Goal: Entertainment & Leisure: Consume media (video, audio)

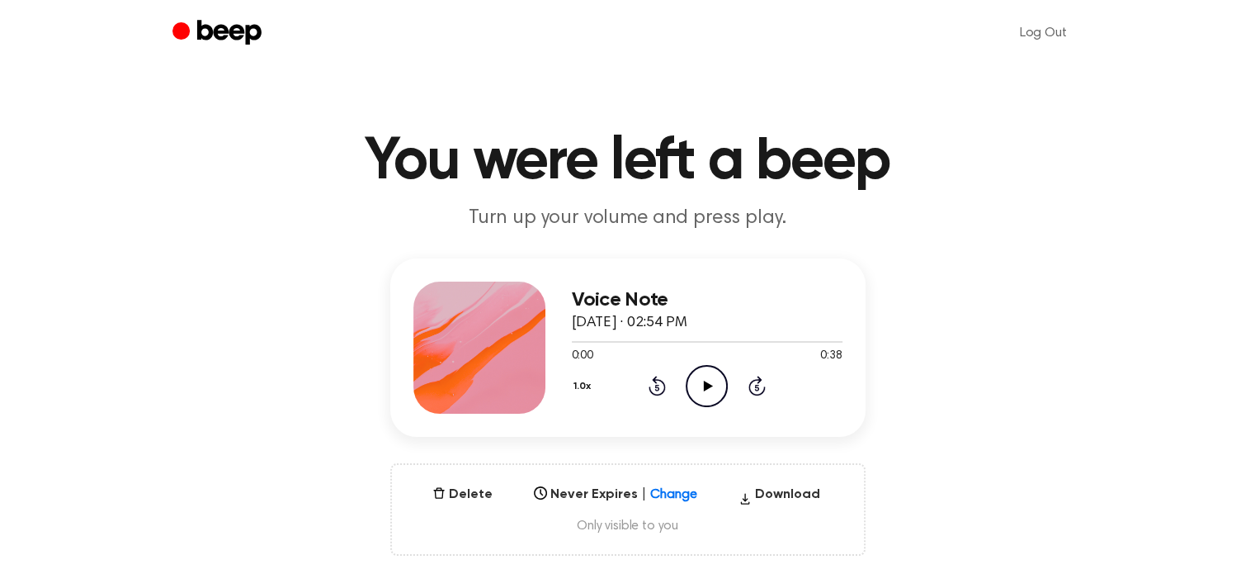
click at [691, 409] on div "Voice Note [DATE] · 02:54 PM 0:00 0:38 Your browser does not support the [objec…" at bounding box center [707, 347] width 271 height 132
click at [702, 376] on icon "Play Audio" at bounding box center [707, 386] width 42 height 42
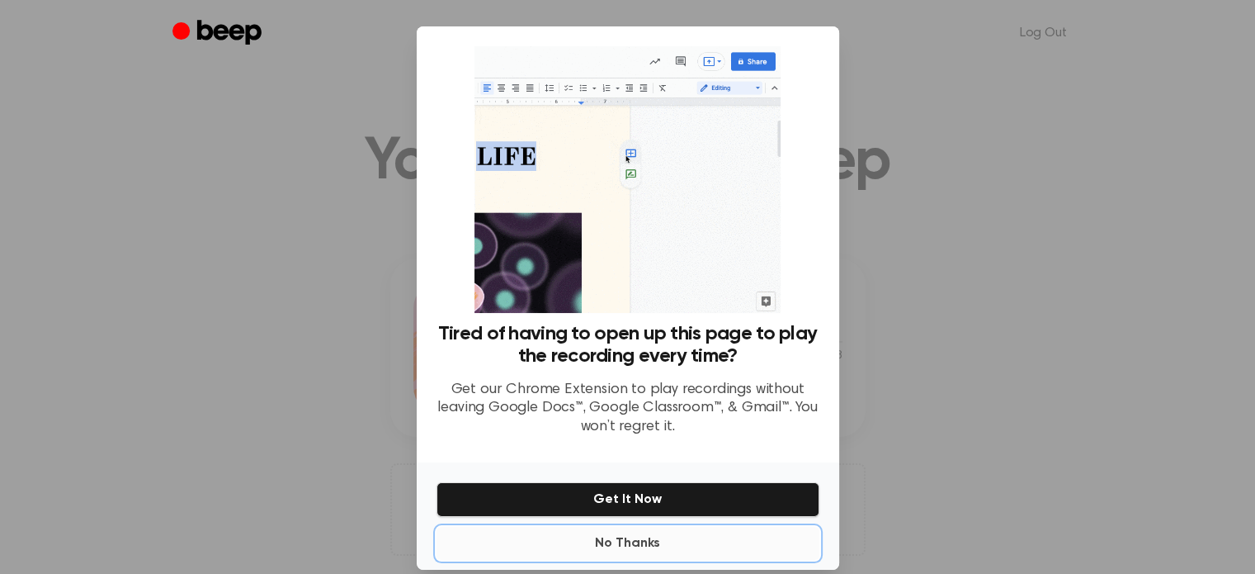
click at [639, 540] on button "No Thanks" at bounding box center [628, 543] width 383 height 33
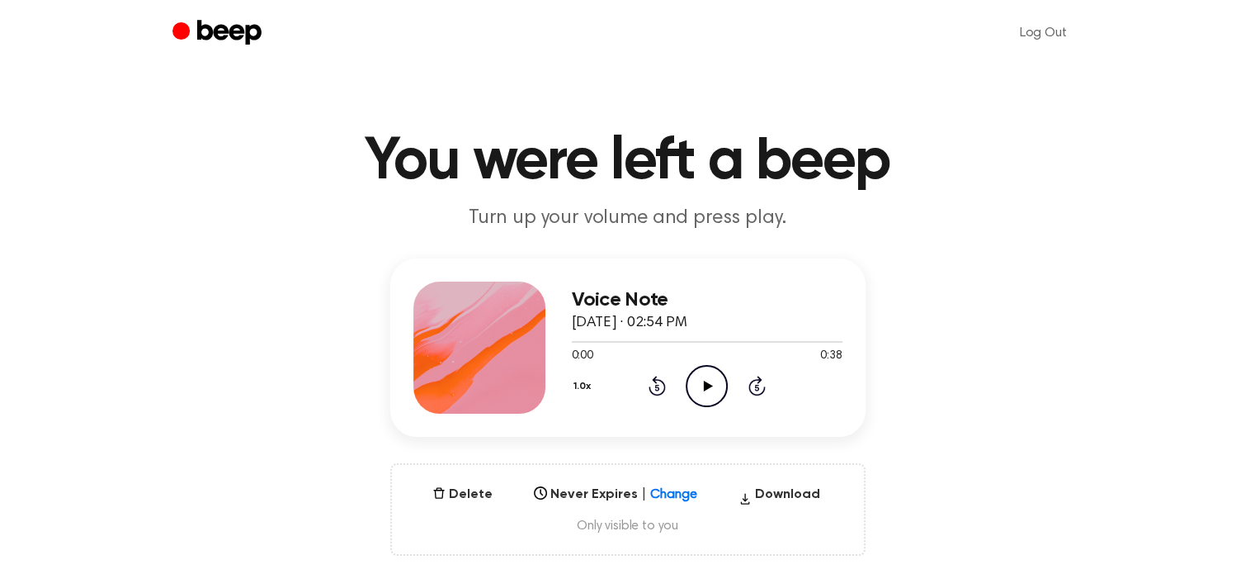
click at [704, 369] on icon "Play Audio" at bounding box center [707, 386] width 42 height 42
click at [702, 377] on icon "Play Audio" at bounding box center [707, 386] width 42 height 42
